Goal: Task Accomplishment & Management: Complete application form

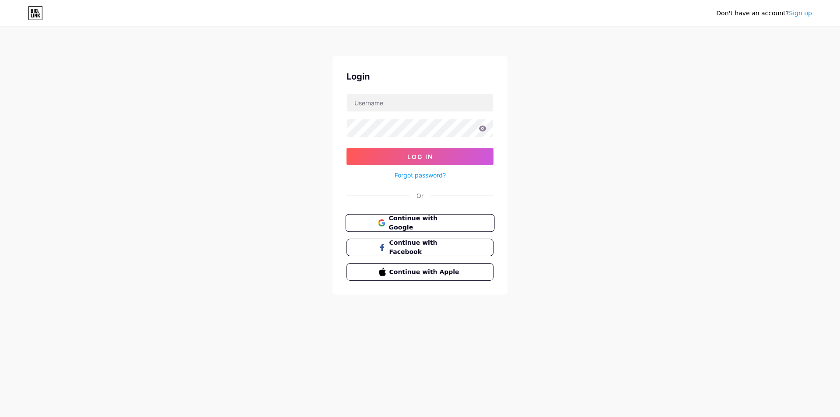
click at [406, 223] on span "Continue with Google" at bounding box center [424, 223] width 73 height 19
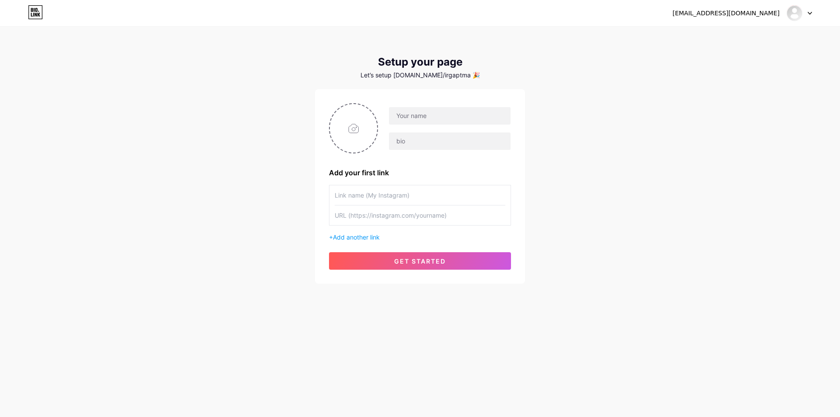
click at [432, 196] on input "text" at bounding box center [420, 195] width 171 height 20
